Goal: Task Accomplishment & Management: Manage account settings

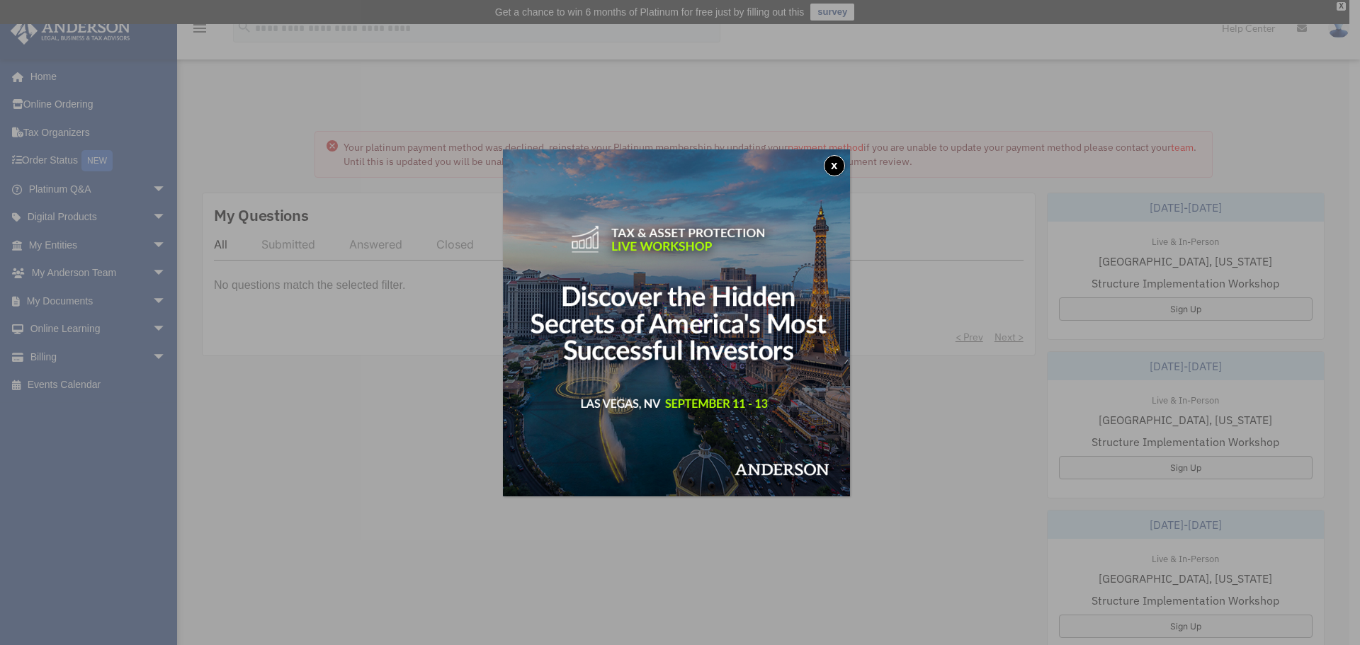
click at [837, 167] on button "x" at bounding box center [834, 165] width 21 height 21
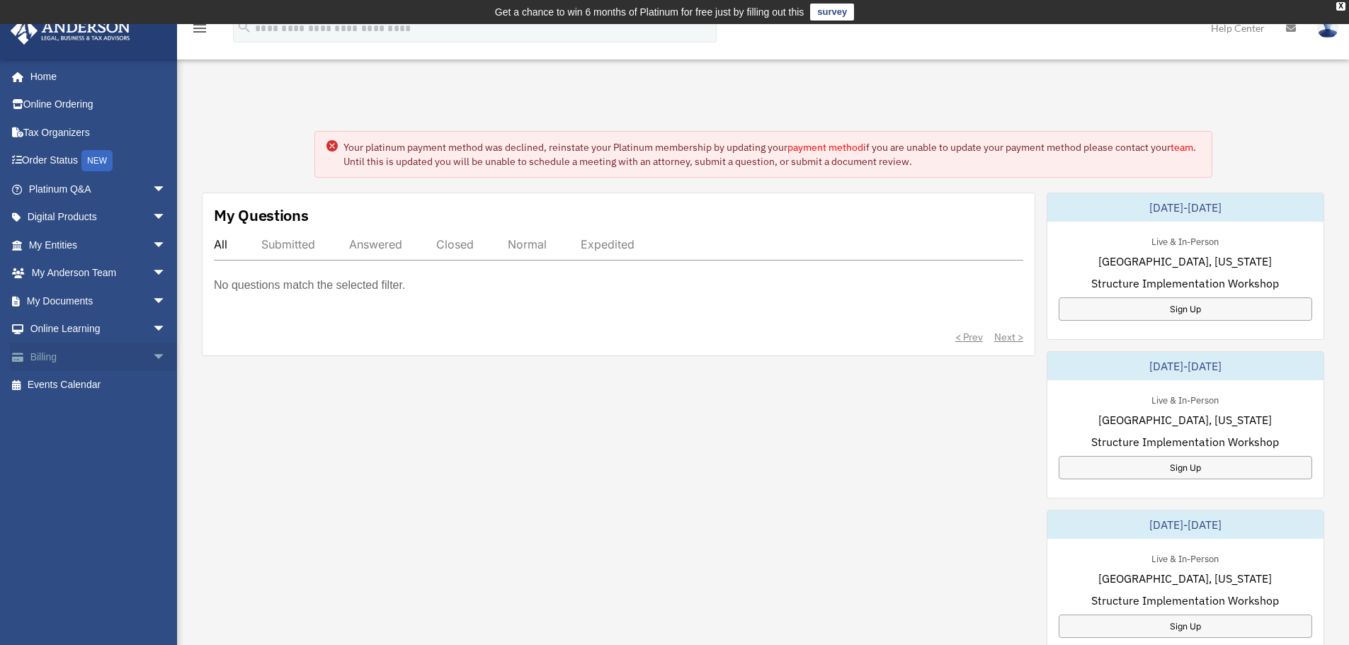
click at [113, 358] on link "Billing arrow_drop_down" at bounding box center [99, 357] width 178 height 28
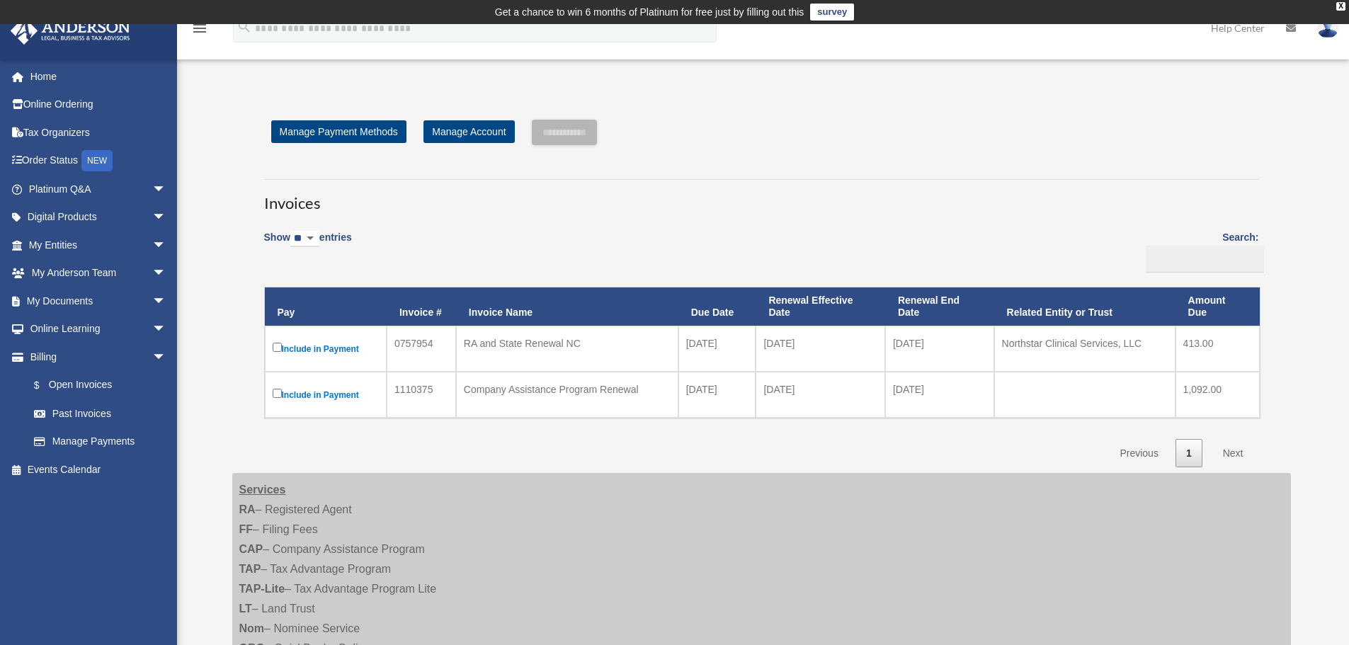
scroll to position [71, 0]
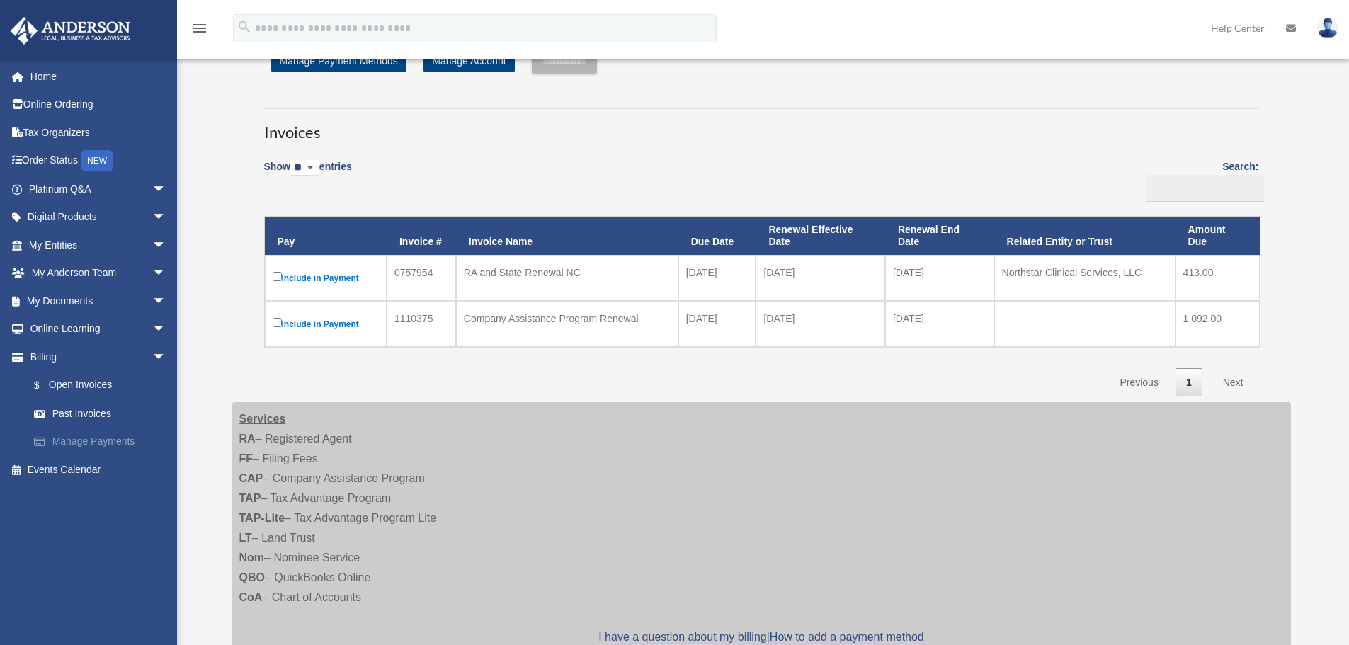
click at [105, 439] on link "Manage Payments" at bounding box center [104, 442] width 168 height 28
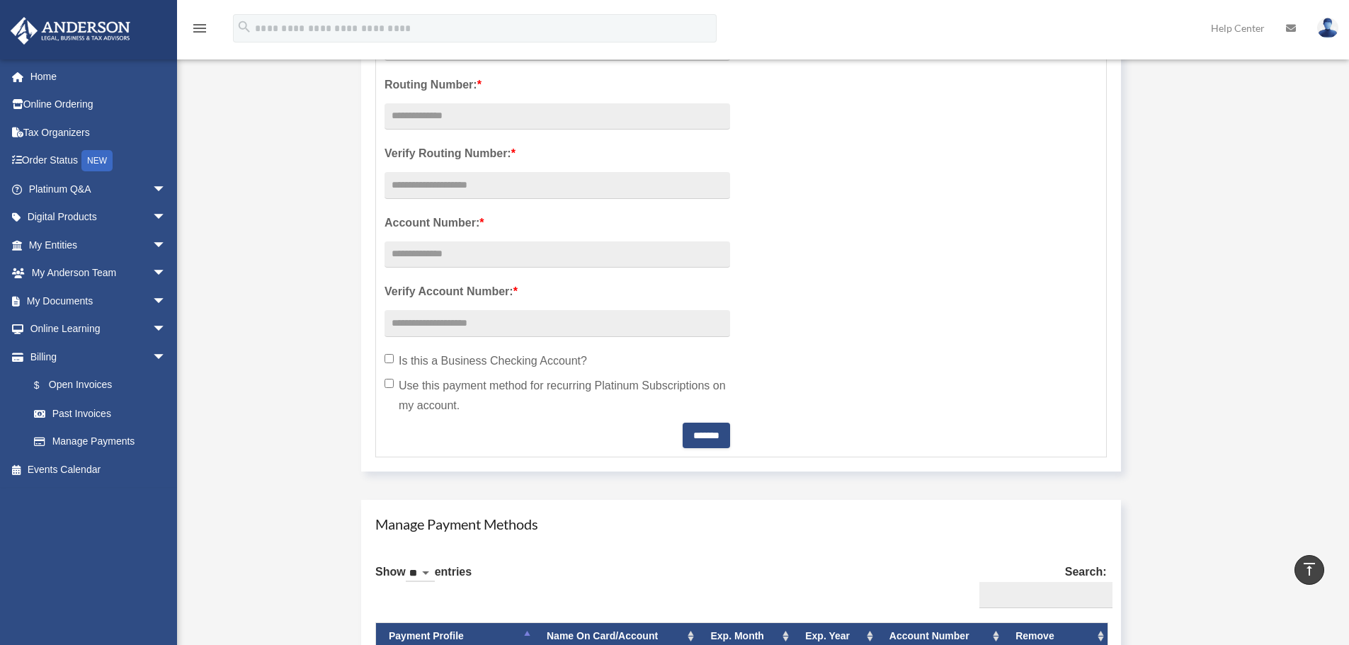
scroll to position [779, 0]
